Goal: Transaction & Acquisition: Subscribe to service/newsletter

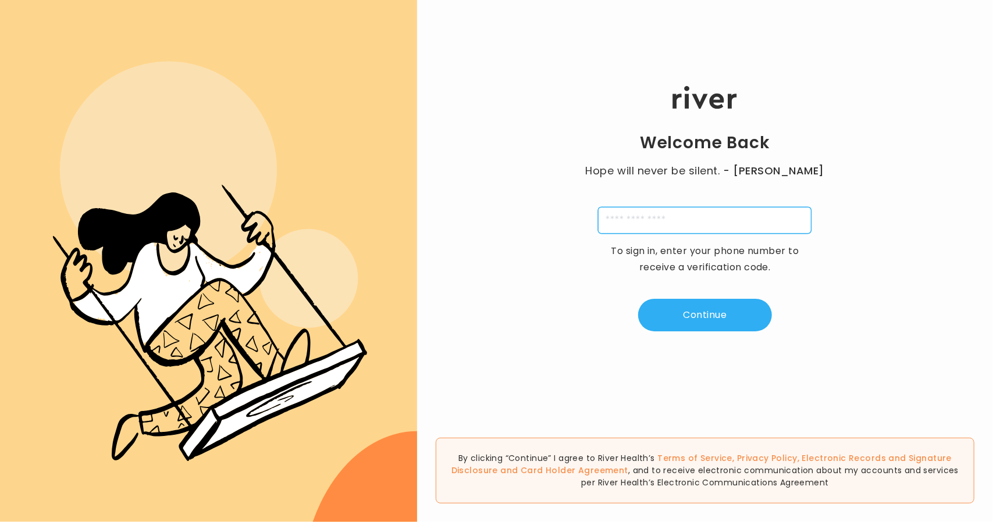
click at [644, 217] on input "tel" at bounding box center [704, 220] width 213 height 27
type input "**********"
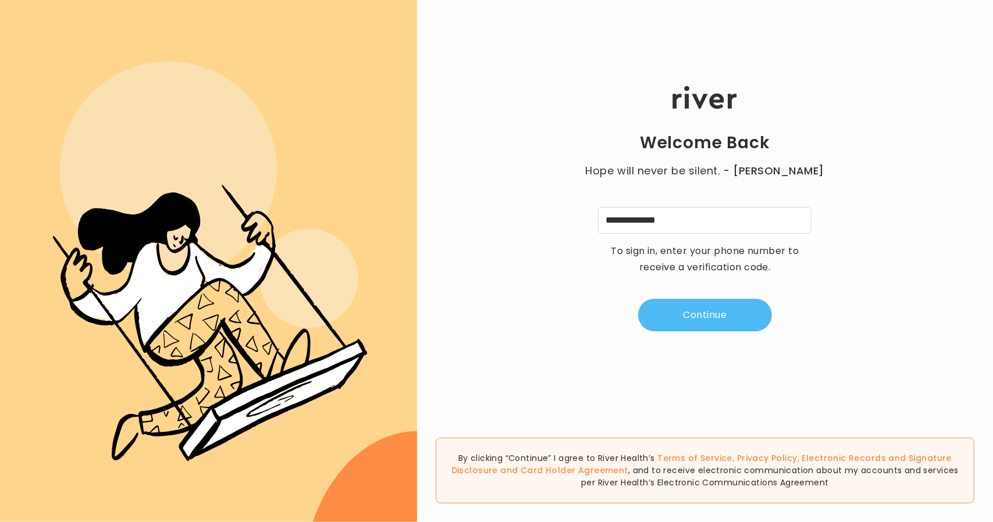
click at [668, 301] on button "Continue" at bounding box center [705, 315] width 134 height 33
type input "*"
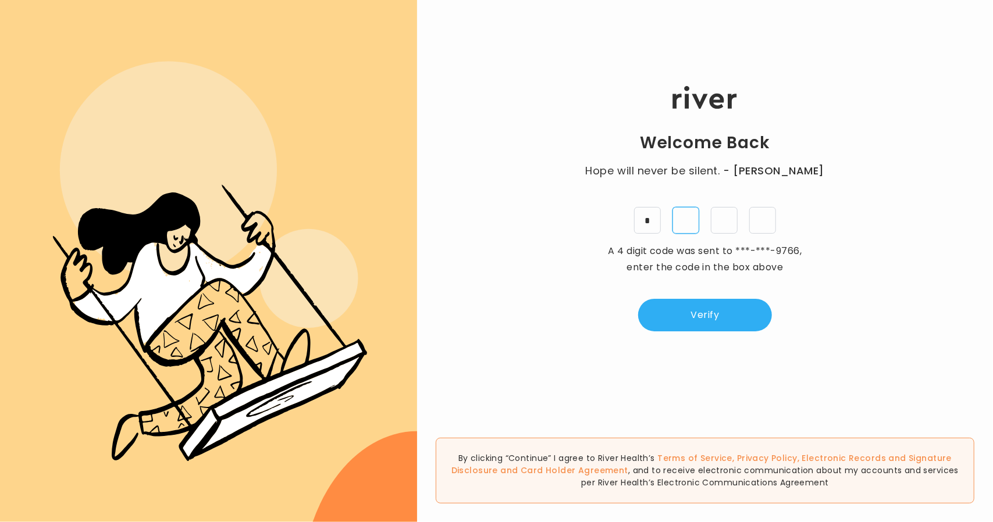
type input "*"
click at [720, 313] on button "Verify" at bounding box center [705, 315] width 134 height 33
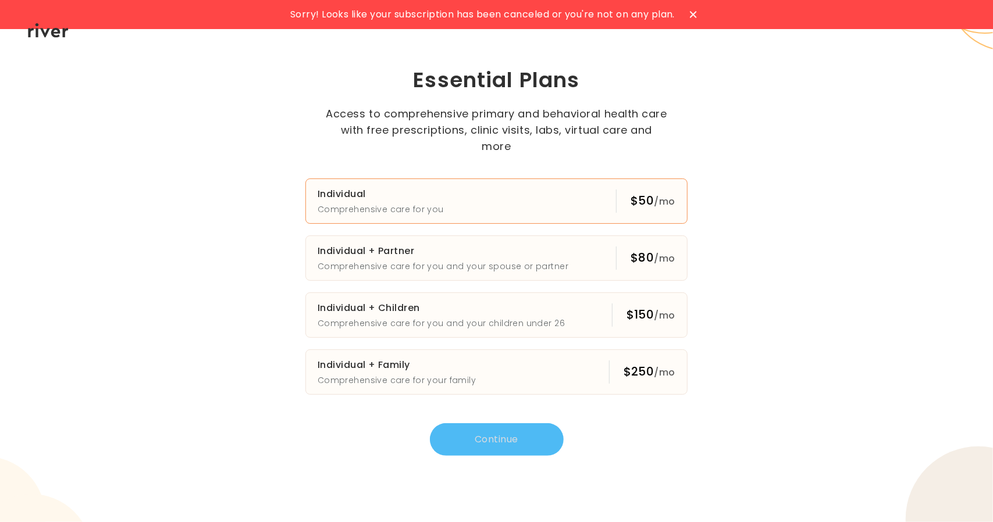
click at [554, 198] on button "Individual Comprehensive care for you $50 /mo" at bounding box center [496, 201] width 382 height 45
